Goal: Task Accomplishment & Management: Use online tool/utility

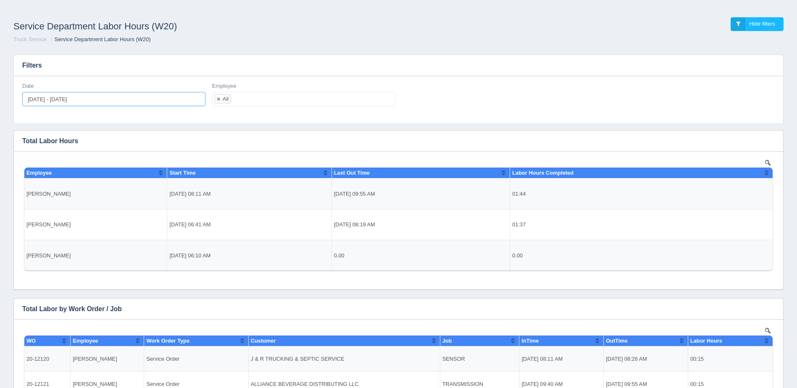
type input "[DATE]"
click at [64, 104] on input "[DATE] - [DATE]" at bounding box center [113, 99] width 183 height 14
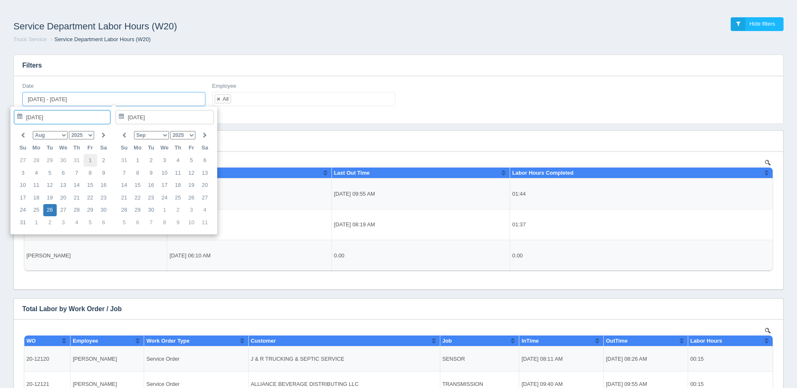
type input "[DATE]"
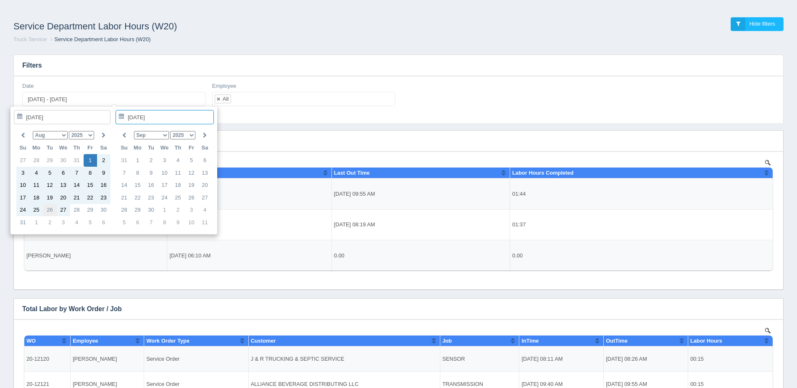
type input "[DATE]"
type input "[DATE] - [DATE]"
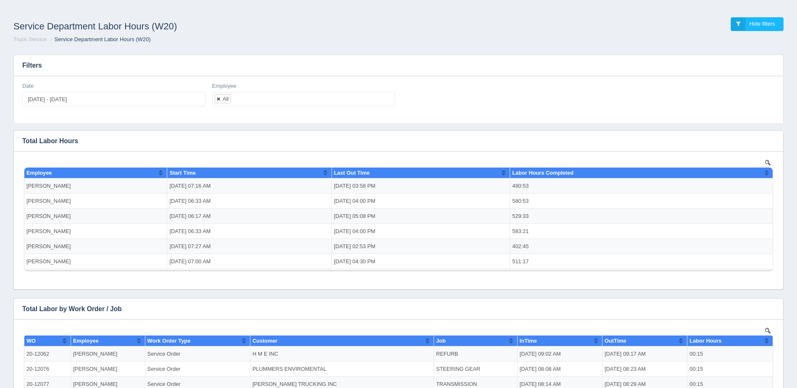
click at [218, 97] on link at bounding box center [218, 98] width 5 height 5
select select
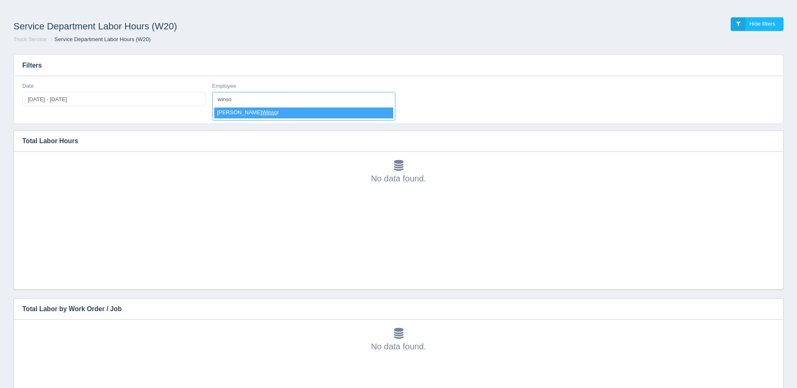
type input "winso"
select select "[PERSON_NAME]"
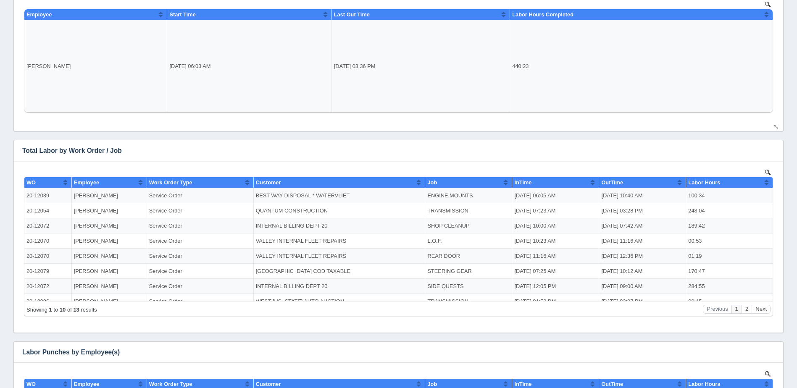
scroll to position [210, 0]
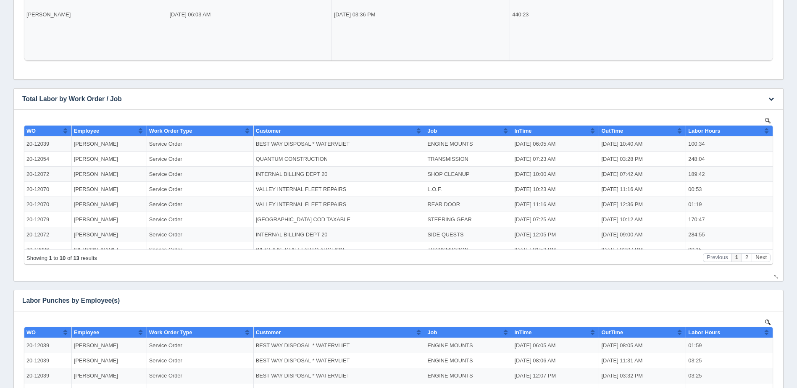
click at [347, 161] on td "QUANTUM CONSTRUCTION" at bounding box center [339, 159] width 172 height 15
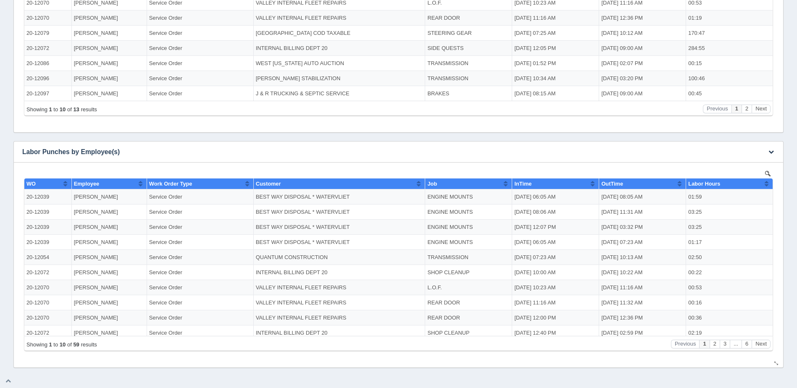
scroll to position [4, 0]
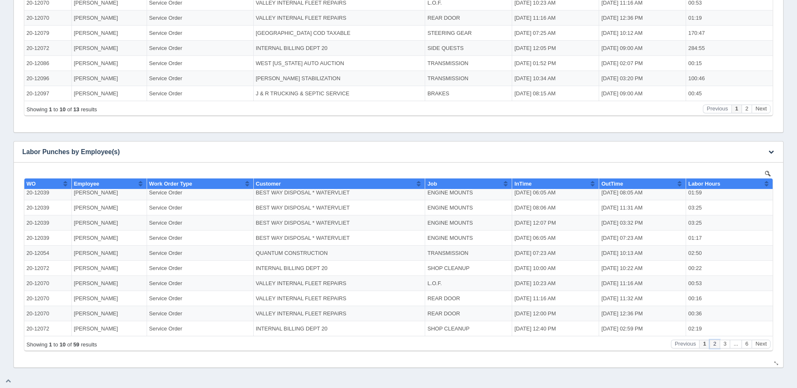
click at [713, 344] on button "2" at bounding box center [715, 344] width 10 height 9
click at [724, 345] on button "3" at bounding box center [725, 344] width 10 height 9
click at [745, 344] on button "6" at bounding box center [747, 344] width 10 height 9
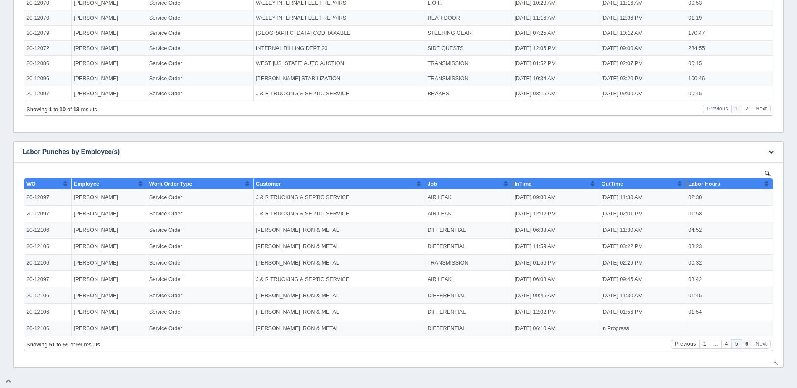
click at [740, 344] on button "5" at bounding box center [737, 344] width 10 height 9
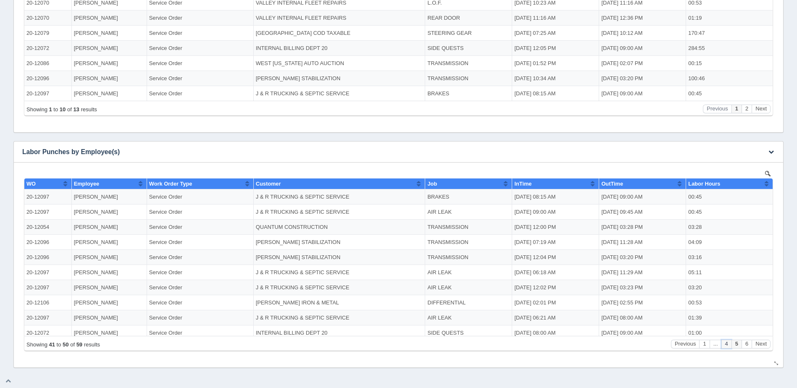
click at [727, 345] on button "4" at bounding box center [726, 344] width 10 height 9
click at [692, 343] on button "..." at bounding box center [694, 344] width 12 height 9
click at [664, 342] on button "Previous" at bounding box center [663, 344] width 29 height 9
click at [483, 139] on div "Download CSV View all results Total Labor by Work Order / Job No data found. Do…" at bounding box center [398, 69] width 774 height 597
